Goal: Navigation & Orientation: Find specific page/section

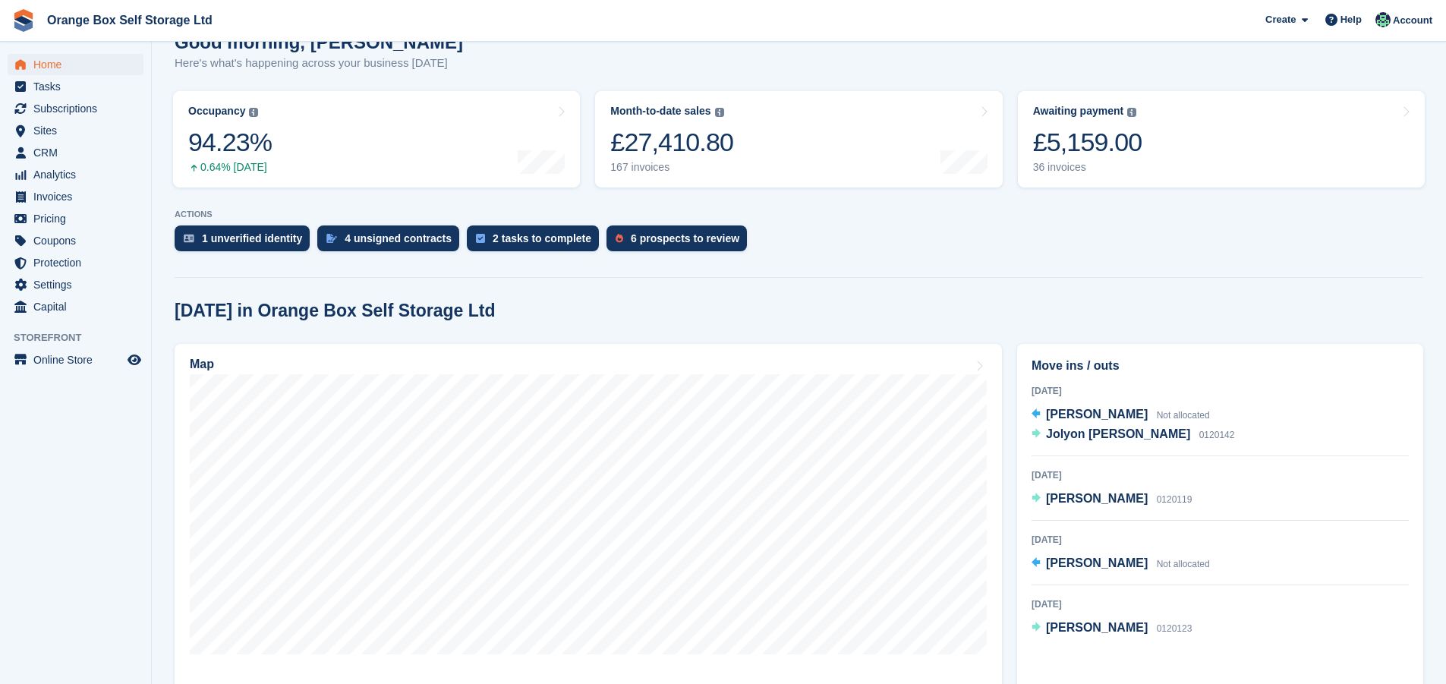
scroll to position [150, 0]
click at [645, 228] on div "6 prospects to review" at bounding box center [677, 239] width 140 height 26
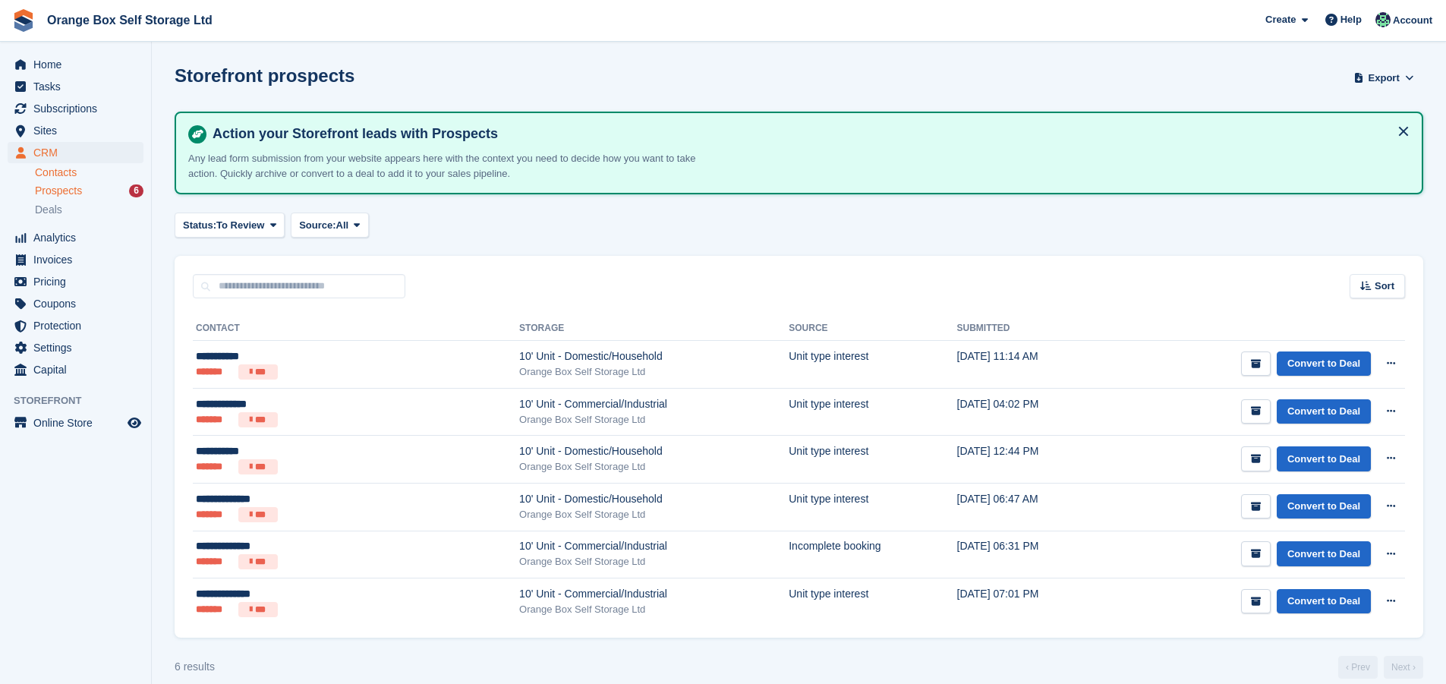
click at [49, 170] on link "Contacts" at bounding box center [89, 173] width 109 height 14
